Goal: Task Accomplishment & Management: Manage account settings

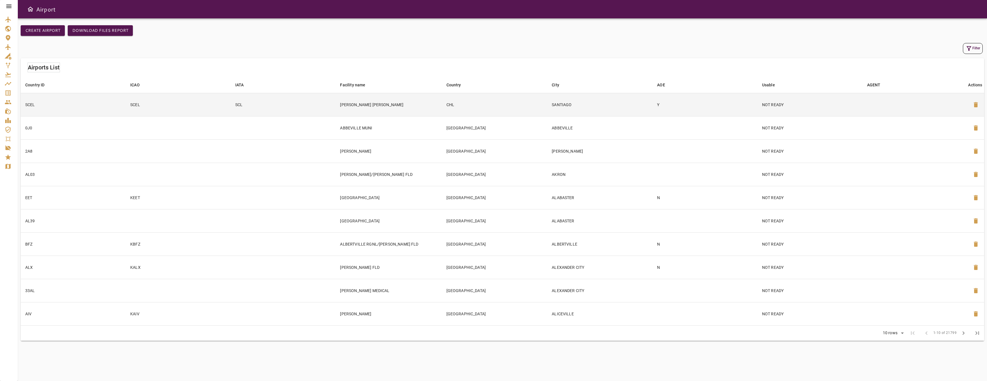
click at [92, 106] on td "SCEL" at bounding box center [73, 104] width 105 height 23
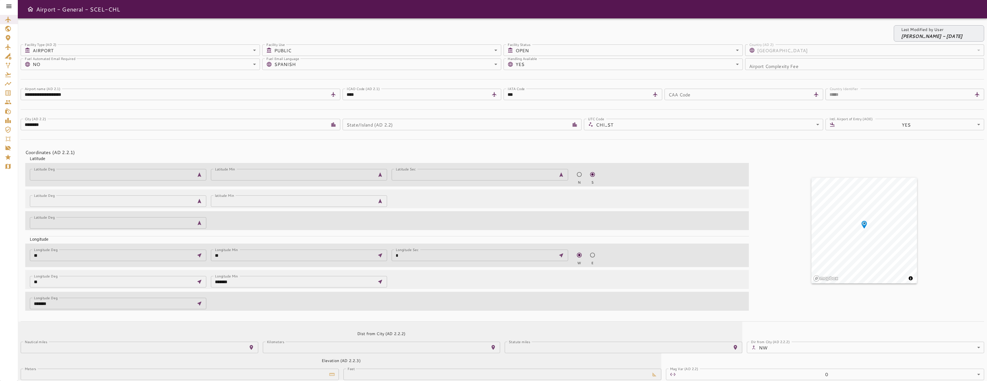
click at [10, 7] on icon at bounding box center [8, 6] width 7 height 7
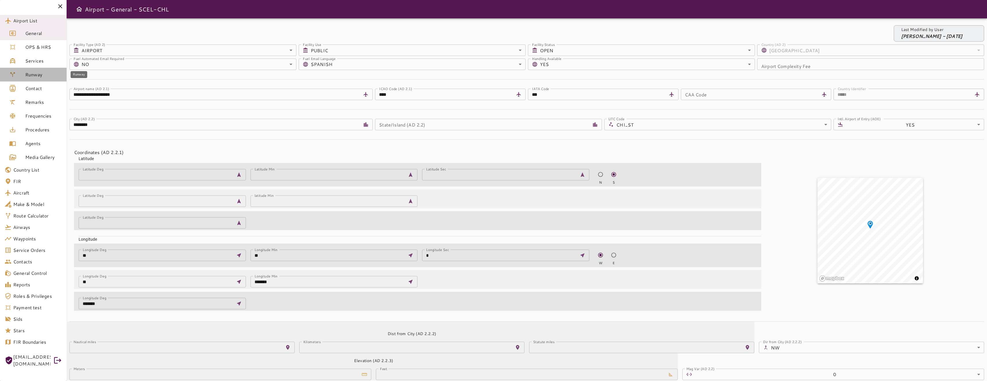
click at [39, 73] on span "Runway" at bounding box center [43, 74] width 37 height 7
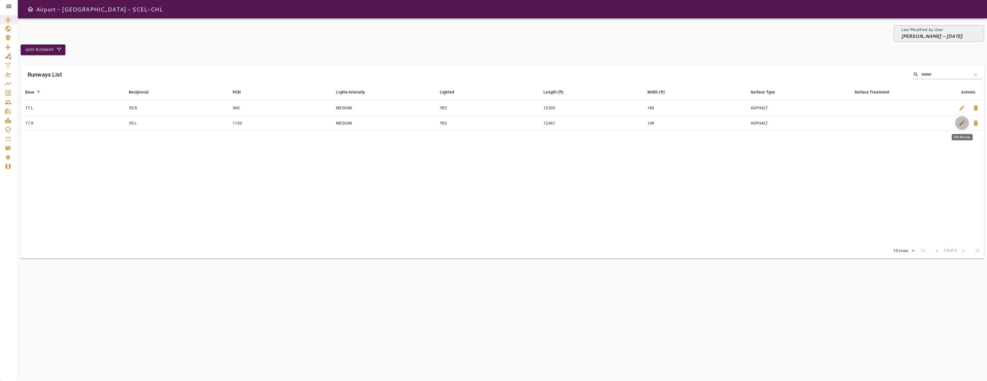
click at [960, 121] on span "edit" at bounding box center [962, 123] width 7 height 7
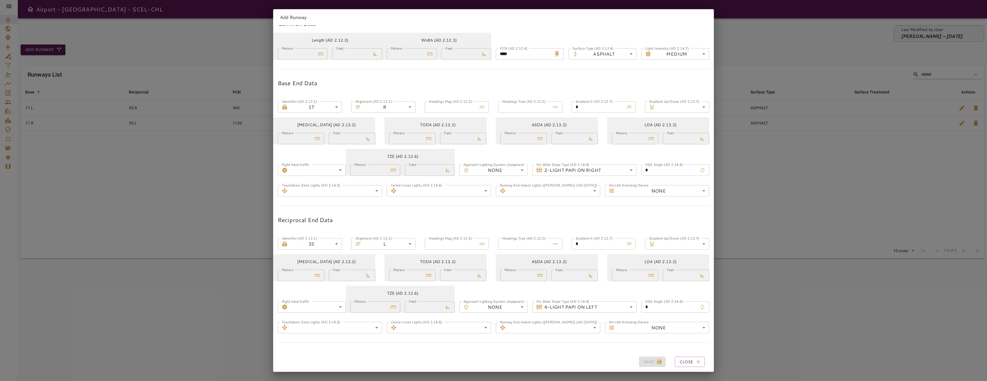
scroll to position [20, 0]
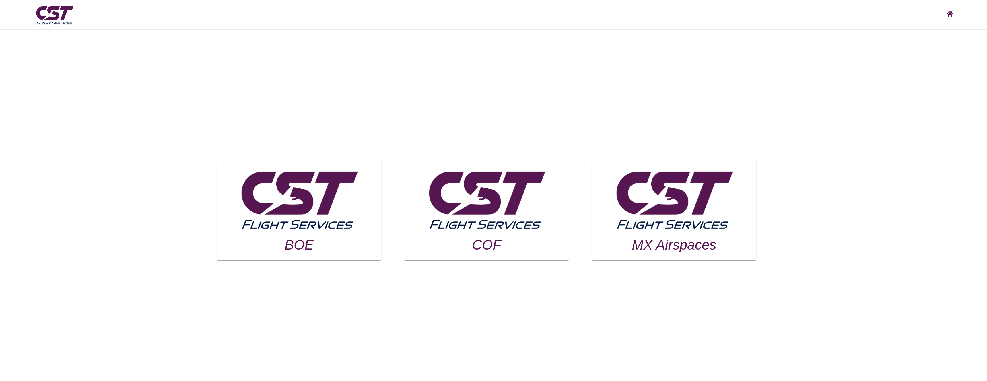
click at [319, 184] on img at bounding box center [299, 199] width 125 height 70
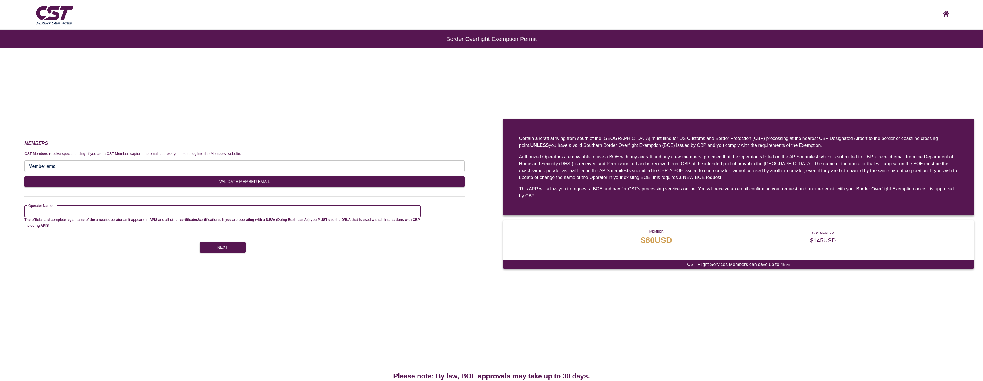
click at [247, 213] on input "Operator Name*" at bounding box center [222, 211] width 396 height 11
type input "****"
click at [224, 247] on button "Next" at bounding box center [223, 247] width 46 height 11
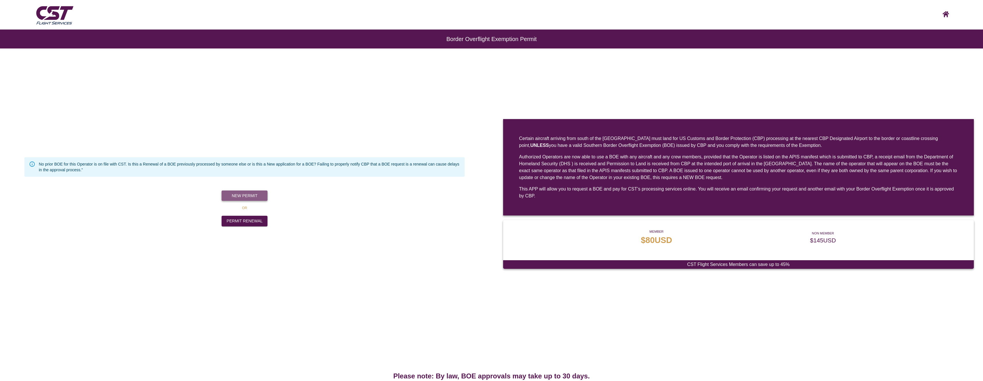
click at [253, 197] on button "New Permit" at bounding box center [245, 196] width 46 height 11
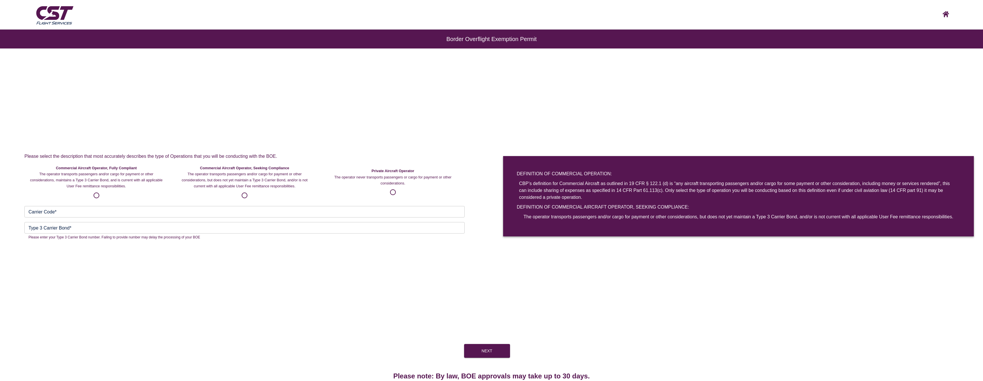
click at [182, 211] on input "Carrier Code*" at bounding box center [244, 211] width 440 height 11
type input "*"
type input "***"
click at [191, 228] on input "Type 3 Carrier Bond*" at bounding box center [244, 227] width 440 height 11
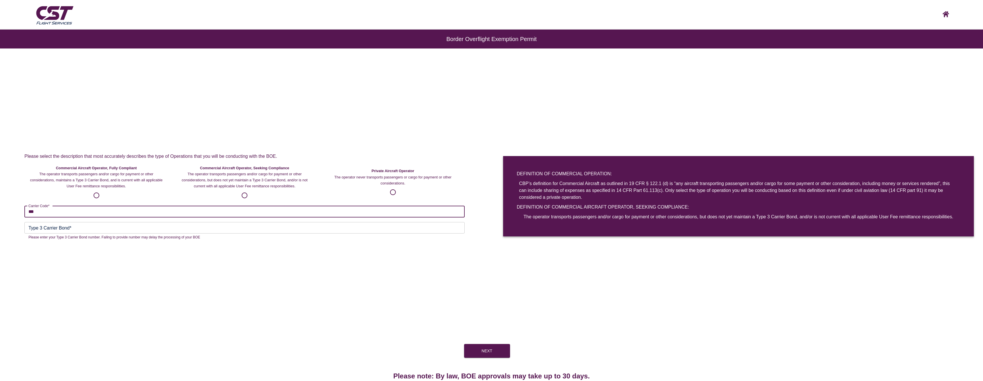
click at [191, 228] on input "Type 3 Carrier Bond*" at bounding box center [244, 227] width 440 height 11
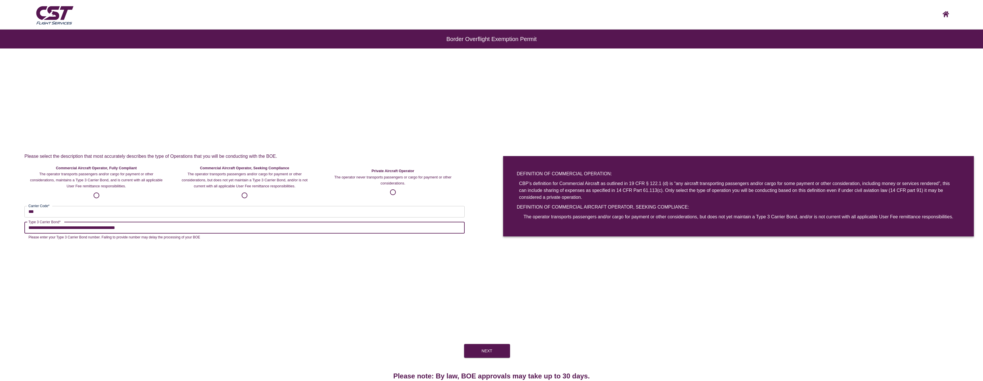
type input "**********"
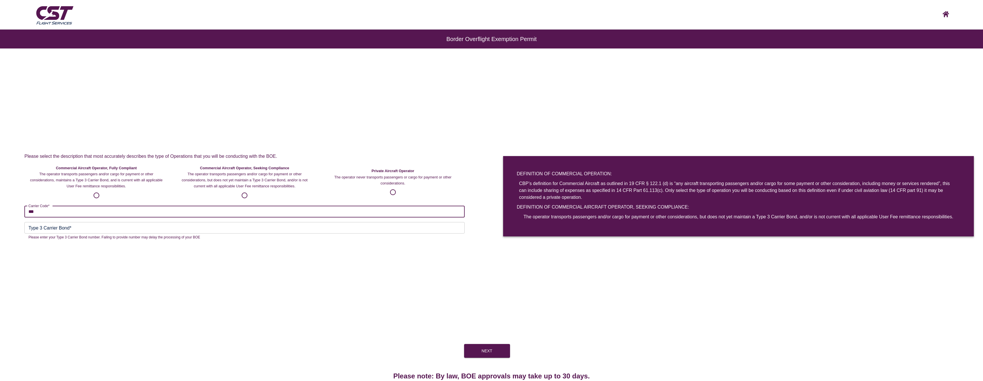
click at [201, 213] on input "***" at bounding box center [244, 211] width 440 height 11
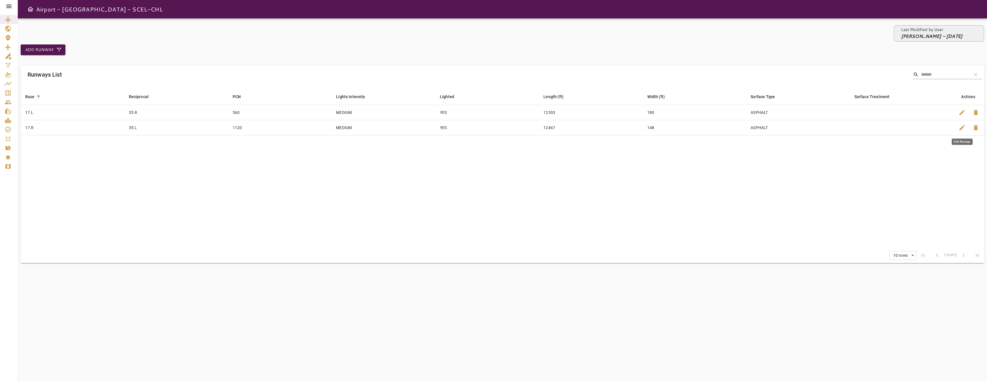
click at [962, 128] on span "edit" at bounding box center [962, 127] width 7 height 7
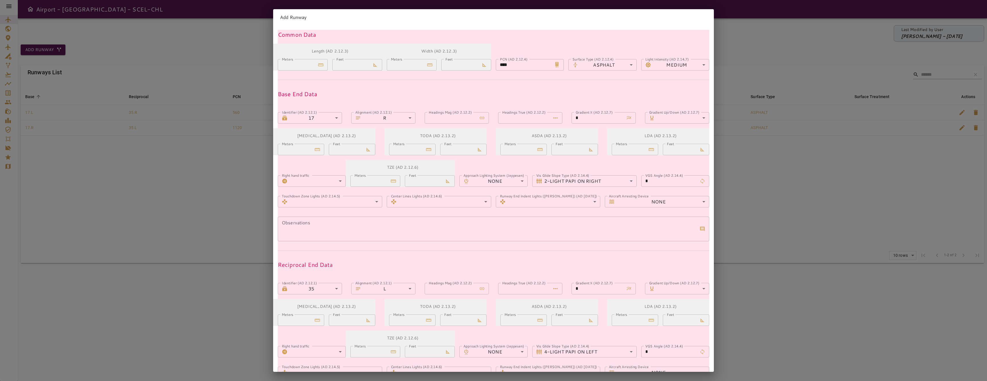
click at [516, 226] on textarea "Observations" at bounding box center [490, 229] width 416 height 20
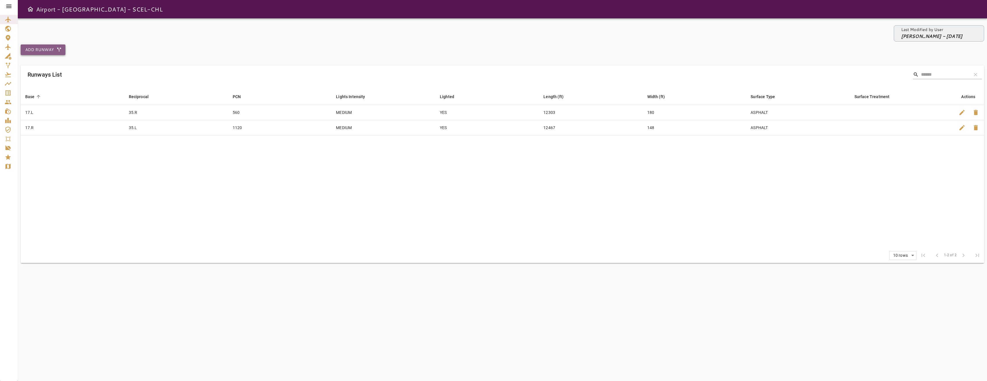
click at [43, 49] on button "Add Runway" at bounding box center [43, 49] width 45 height 11
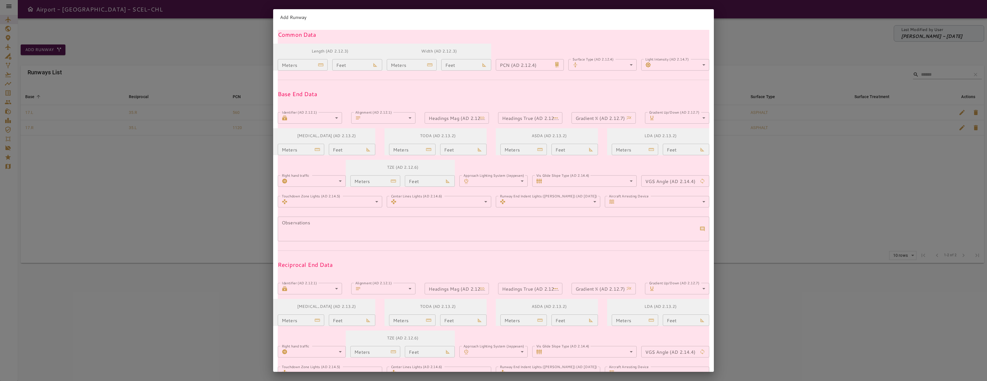
click at [539, 85] on form "Common Data Length (AD 2.12.3) Meters Meters Feet Feet Width (AD 2.12.3) Meters…" at bounding box center [494, 240] width 432 height 421
click at [323, 120] on body "Airport - Runway - SCEL-CHL Last Modified by User [PERSON_NAME] - [DATE] Add Ru…" at bounding box center [493, 190] width 987 height 381
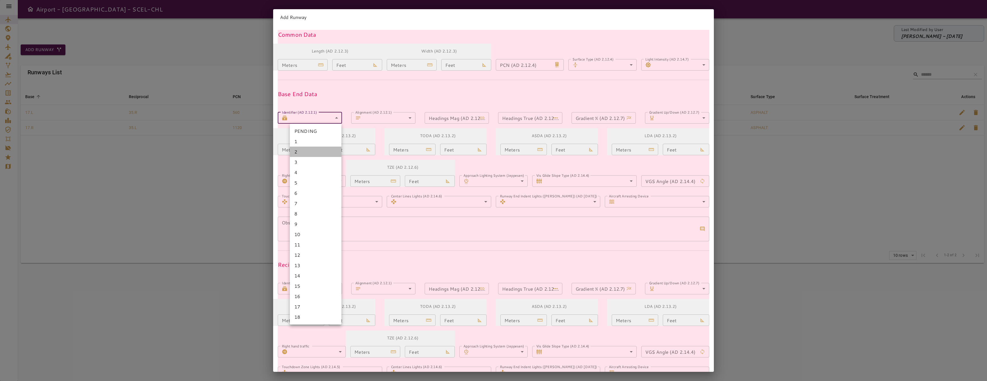
click at [315, 150] on li "2" at bounding box center [316, 152] width 52 height 10
type input "*"
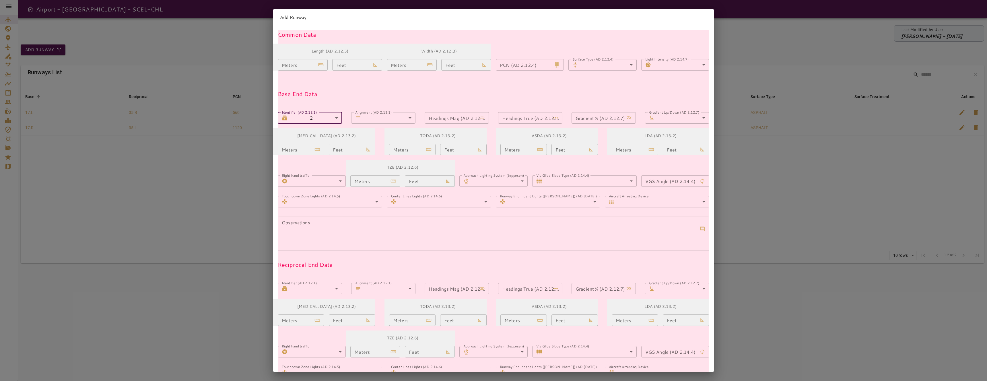
click at [326, 283] on body "Airport - Runway - SCEL-CHL Last Modified by User [PERSON_NAME] - [DATE] Add Ru…" at bounding box center [493, 190] width 987 height 381
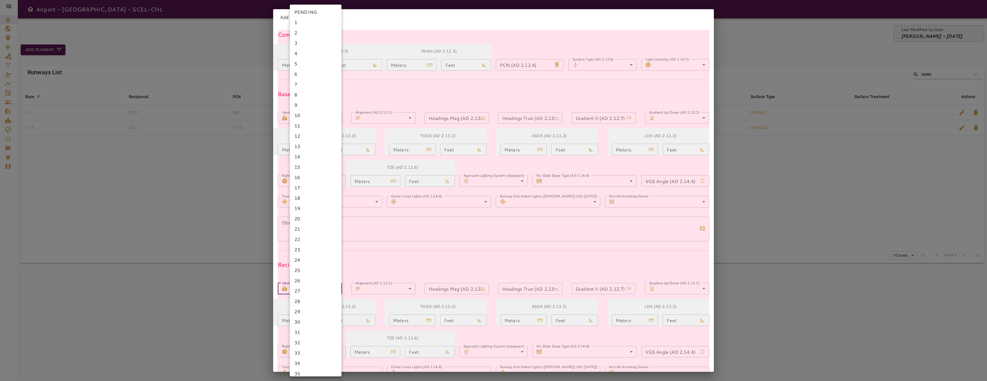
click at [312, 195] on li "18" at bounding box center [316, 198] width 52 height 10
type input "**"
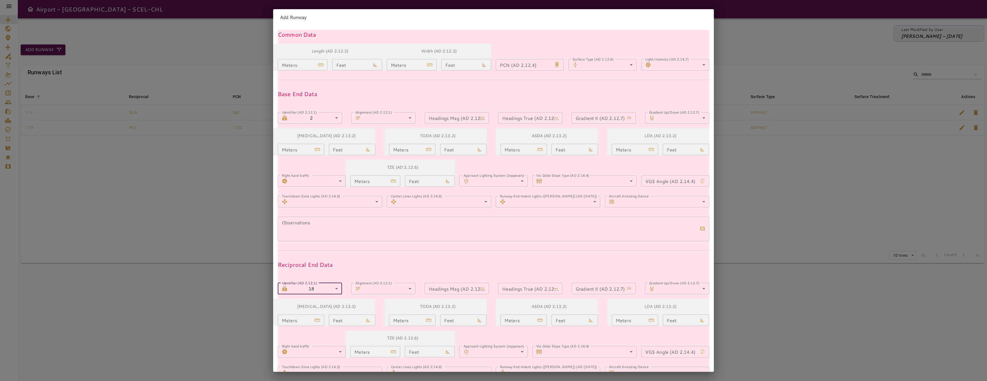
click at [448, 231] on textarea "Observations" at bounding box center [490, 229] width 416 height 20
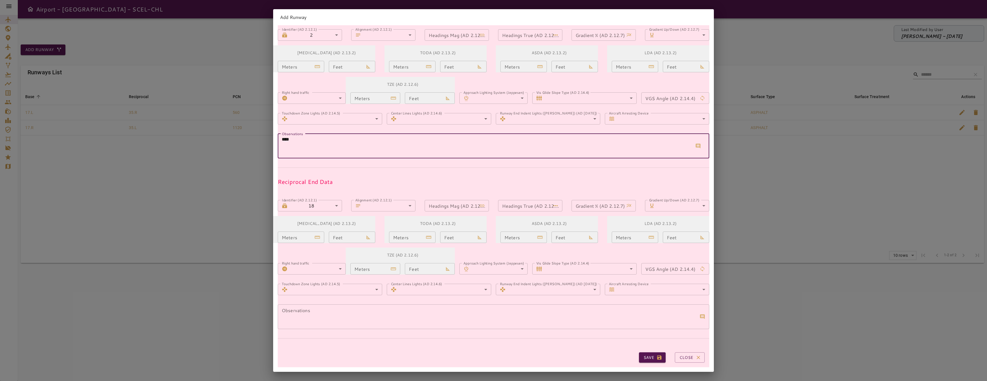
type textarea "****"
click at [390, 307] on textarea "Observations" at bounding box center [490, 317] width 416 height 20
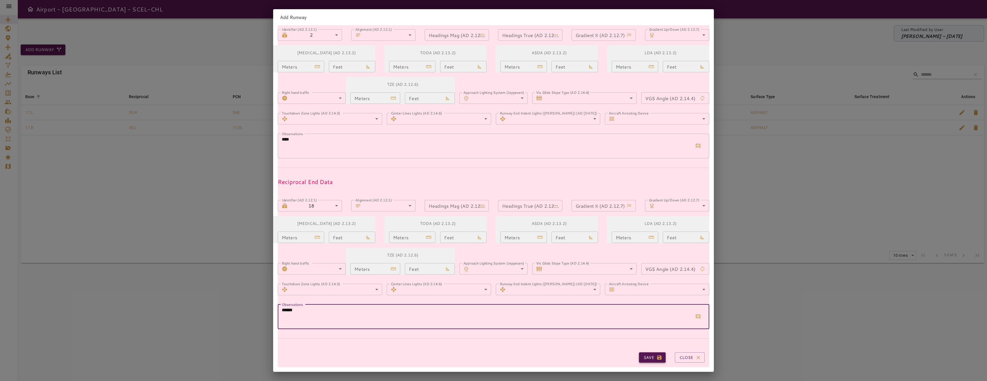
type textarea "******"
click at [642, 353] on button "Save" at bounding box center [652, 358] width 27 height 11
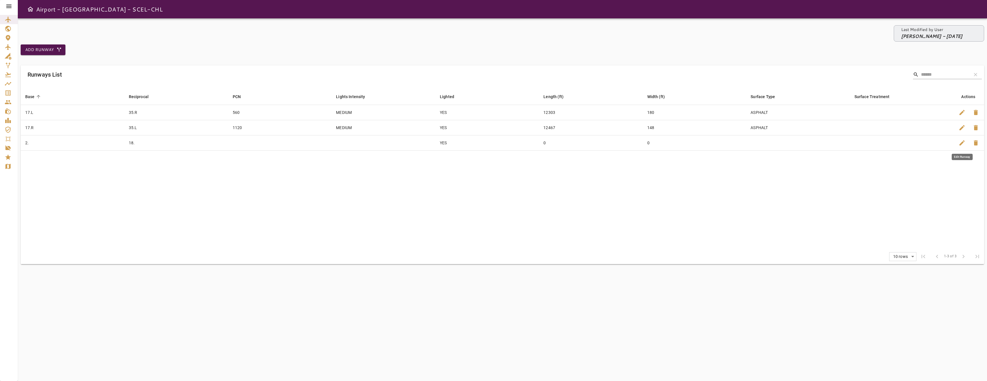
click at [962, 144] on span "edit" at bounding box center [962, 143] width 7 height 7
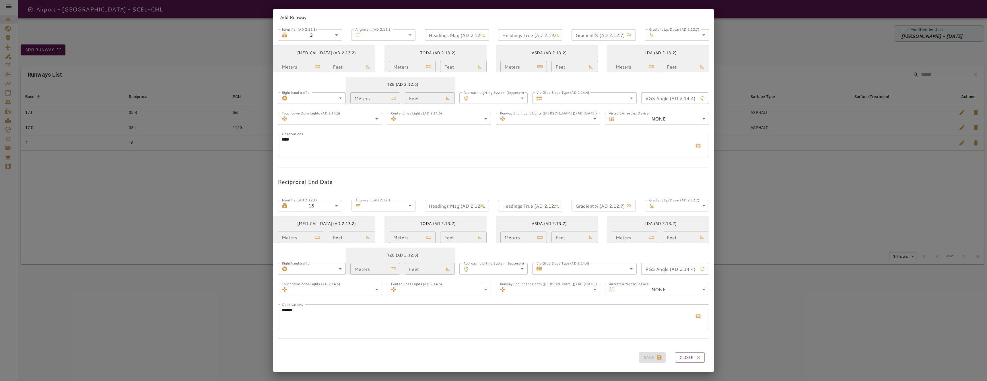
scroll to position [0, 0]
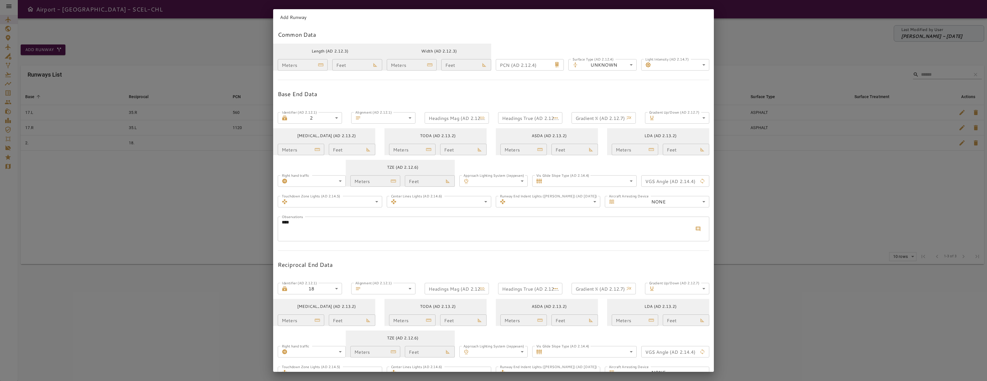
click at [828, 183] on div "Add Runway Common Data Length (AD 2.12.3) Meters Meters Feet Feet Width (AD 2.1…" at bounding box center [493, 190] width 987 height 381
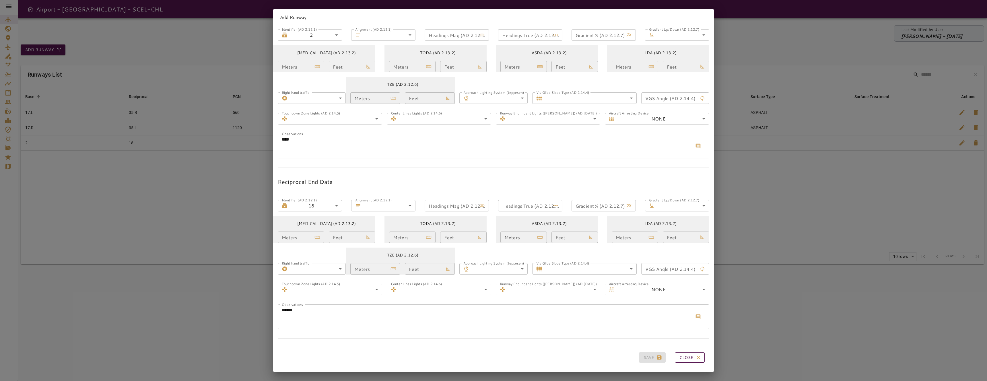
click at [687, 354] on button "Close" at bounding box center [690, 358] width 30 height 11
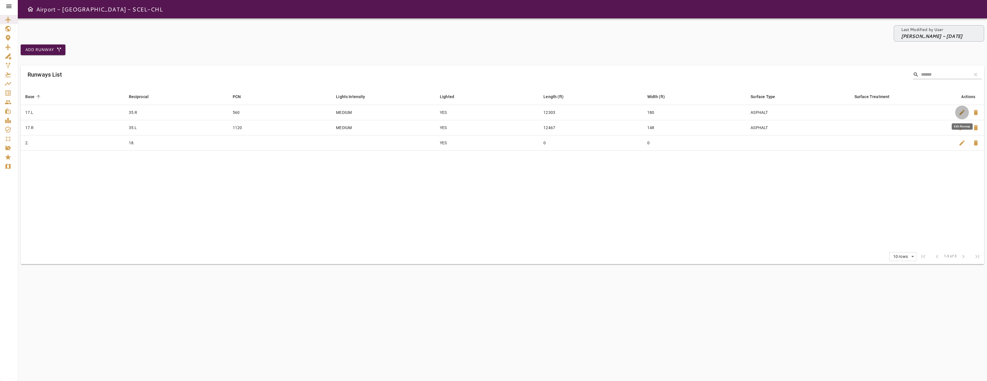
click at [962, 115] on span "edit" at bounding box center [962, 112] width 7 height 7
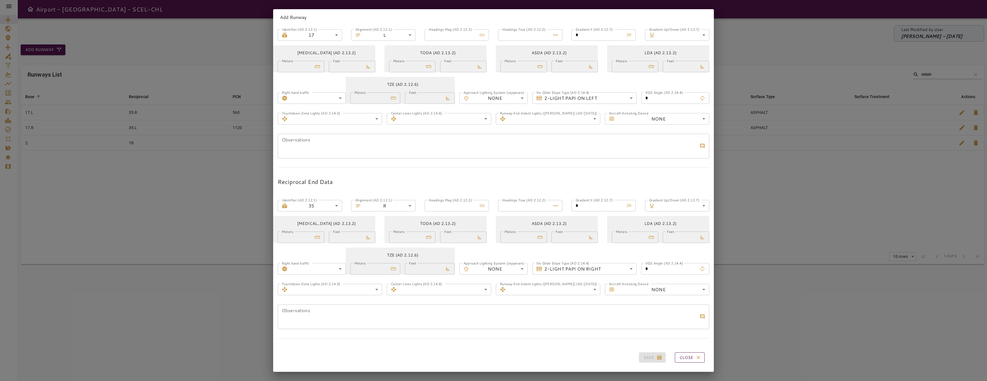
click at [677, 353] on button "Close" at bounding box center [690, 358] width 30 height 11
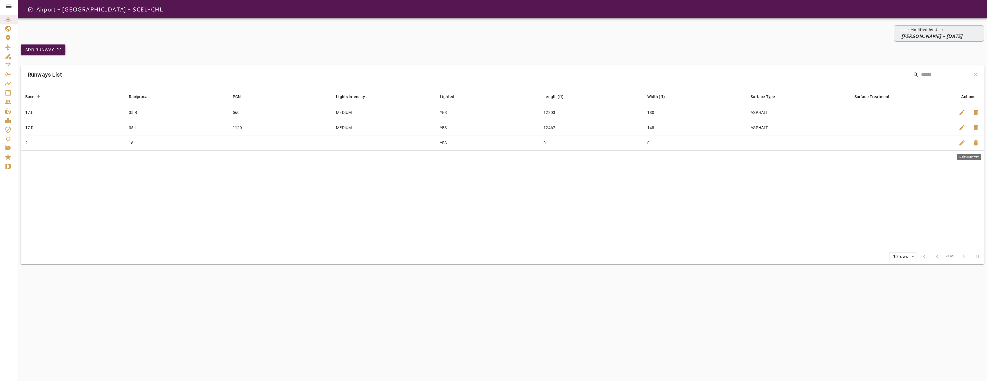
click at [975, 146] on span "delete" at bounding box center [976, 143] width 7 height 7
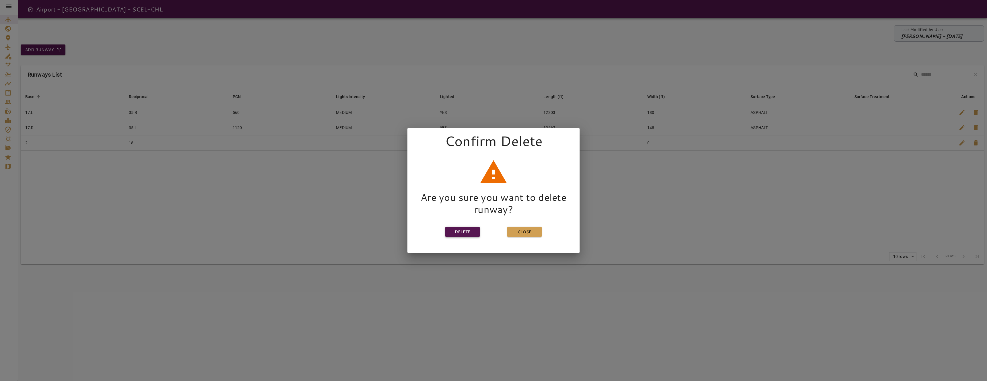
click at [458, 231] on button "Delete" at bounding box center [463, 232] width 34 height 11
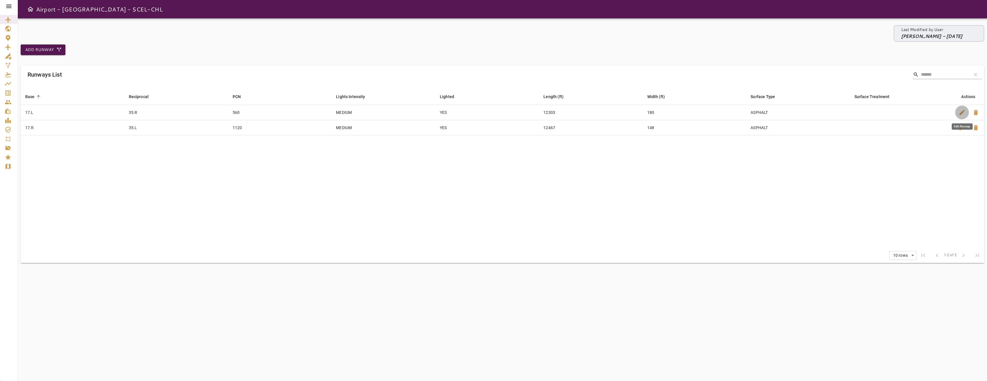
click at [964, 113] on span "edit" at bounding box center [962, 112] width 7 height 7
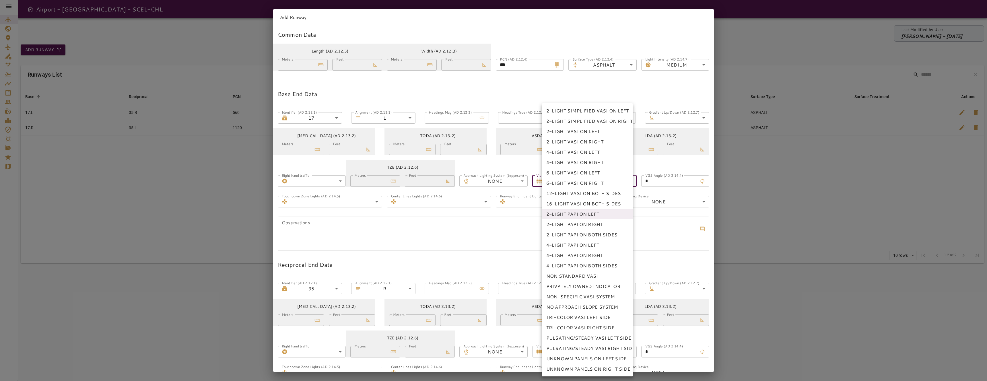
click at [623, 181] on body "Airport - Runway - SCEL-CHL Last Modified by User [PERSON_NAME] - [DATE] Add Ru…" at bounding box center [493, 190] width 987 height 381
click at [792, 236] on div at bounding box center [493, 190] width 987 height 381
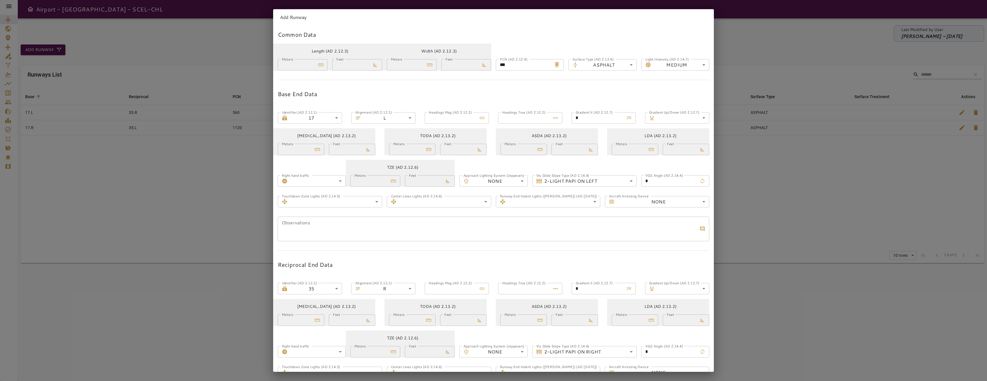
click at [755, 186] on div "Add Runway Common Data Length (AD 2.12.3) Meters **** Meters Feet ***** Feet Wi…" at bounding box center [493, 190] width 987 height 381
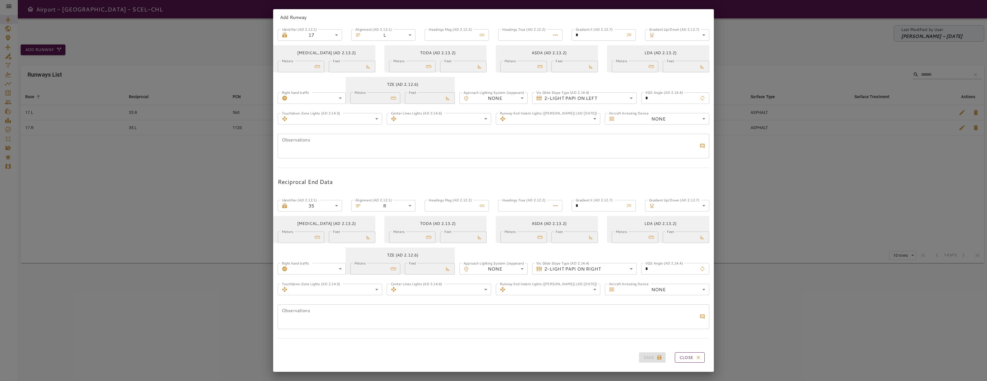
click at [675, 355] on button "Close" at bounding box center [690, 358] width 30 height 11
